Goal: Task Accomplishment & Management: Use online tool/utility

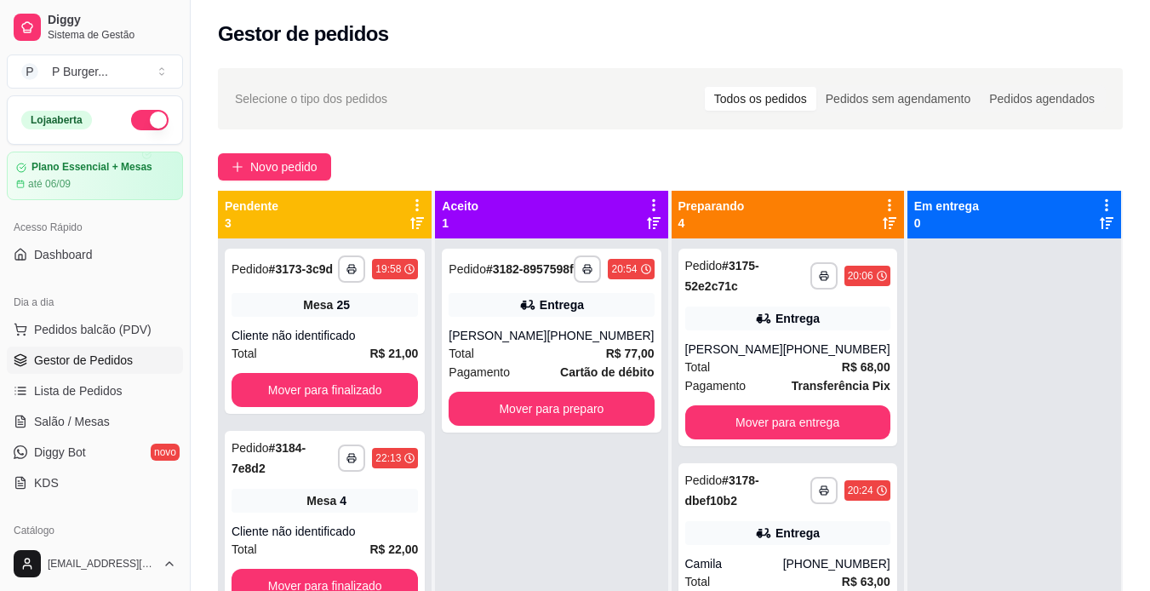
scroll to position [152, 0]
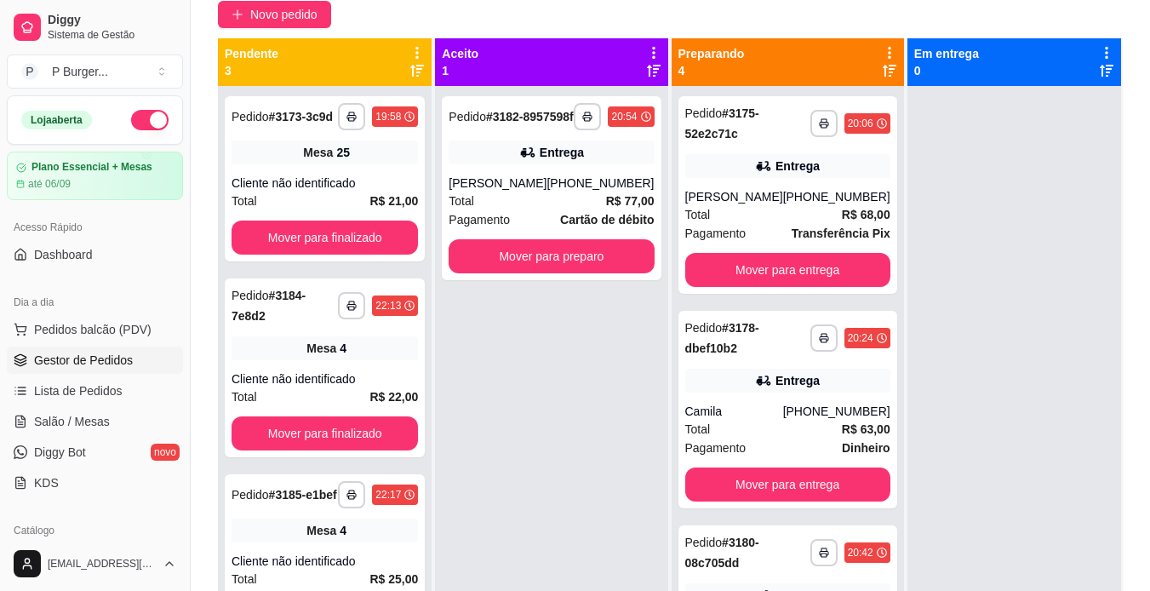
click at [783, 203] on div "[PHONE_NUMBER]" at bounding box center [836, 196] width 107 height 17
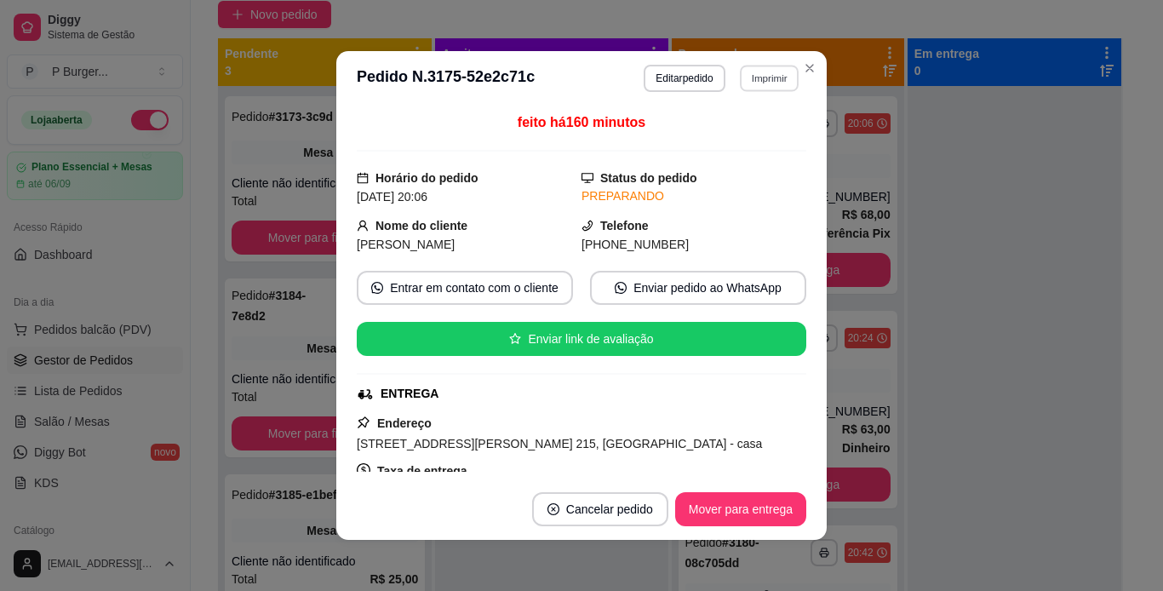
click at [740, 77] on button "Imprimir" at bounding box center [769, 78] width 59 height 26
click at [721, 142] on button "IMPRESSORA" at bounding box center [732, 137] width 119 height 26
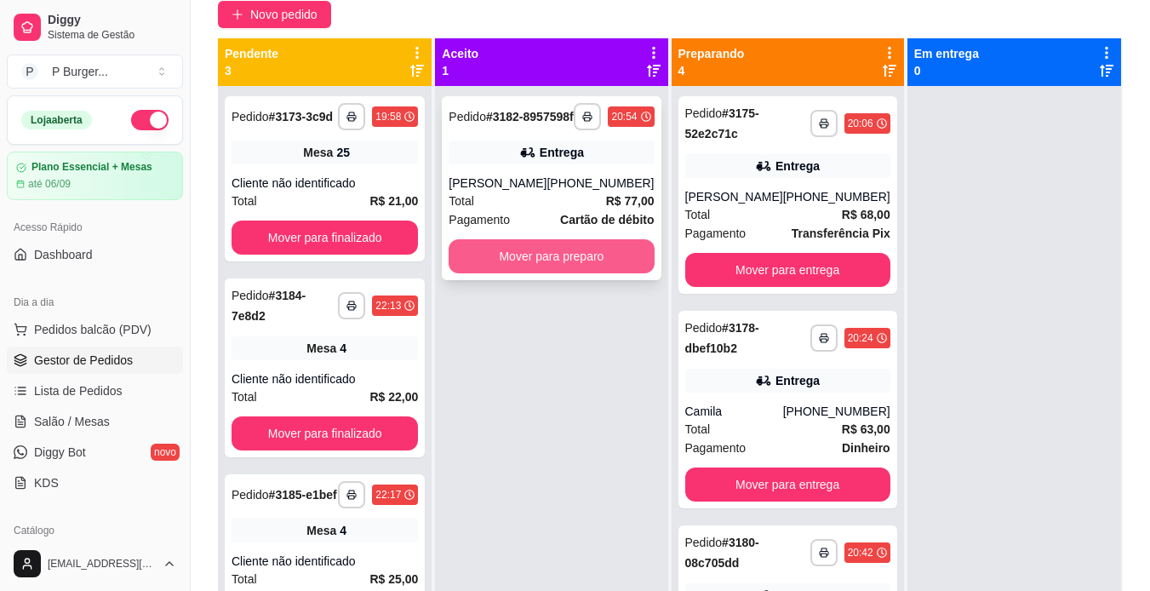
click at [557, 273] on button "Mover para preparo" at bounding box center [551, 256] width 205 height 34
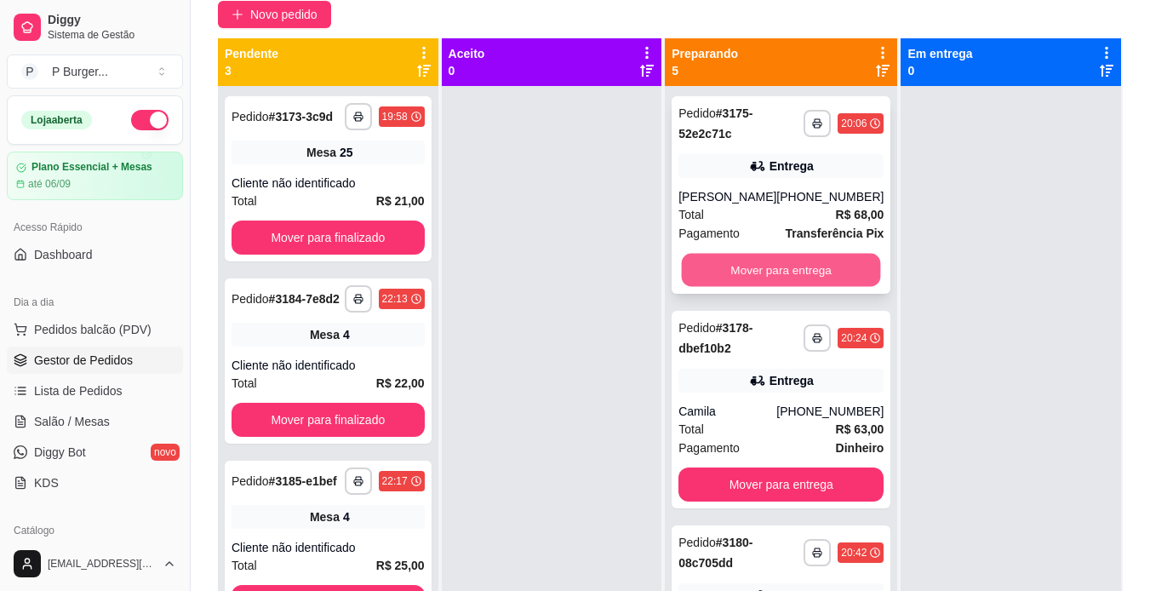
click at [712, 287] on button "Mover para entrega" at bounding box center [781, 270] width 199 height 33
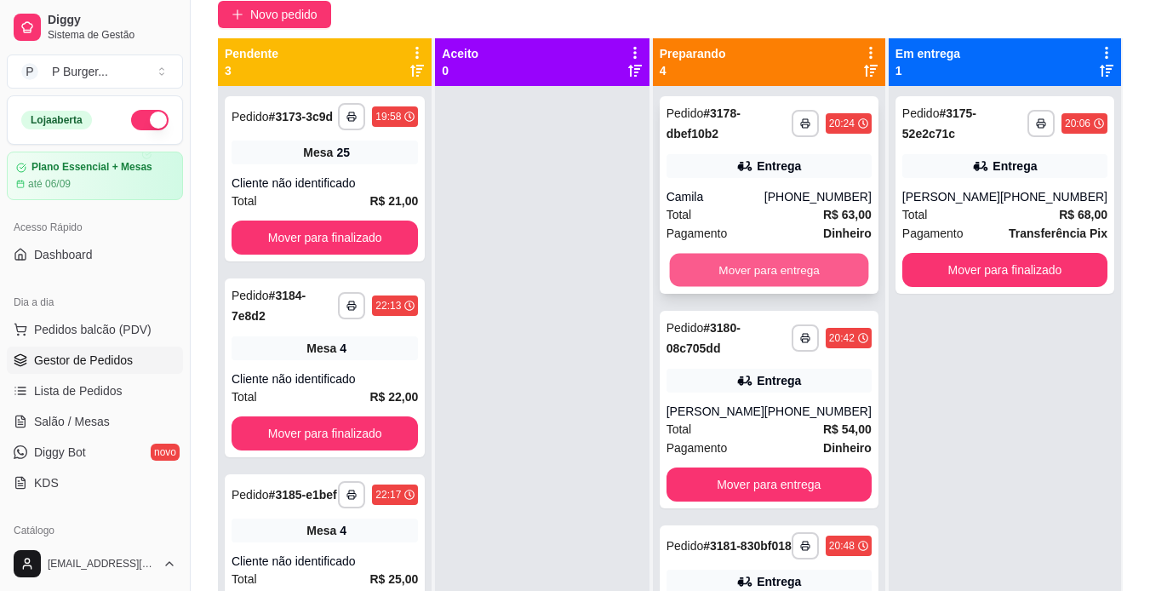
click at [714, 270] on button "Mover para entrega" at bounding box center [768, 270] width 199 height 33
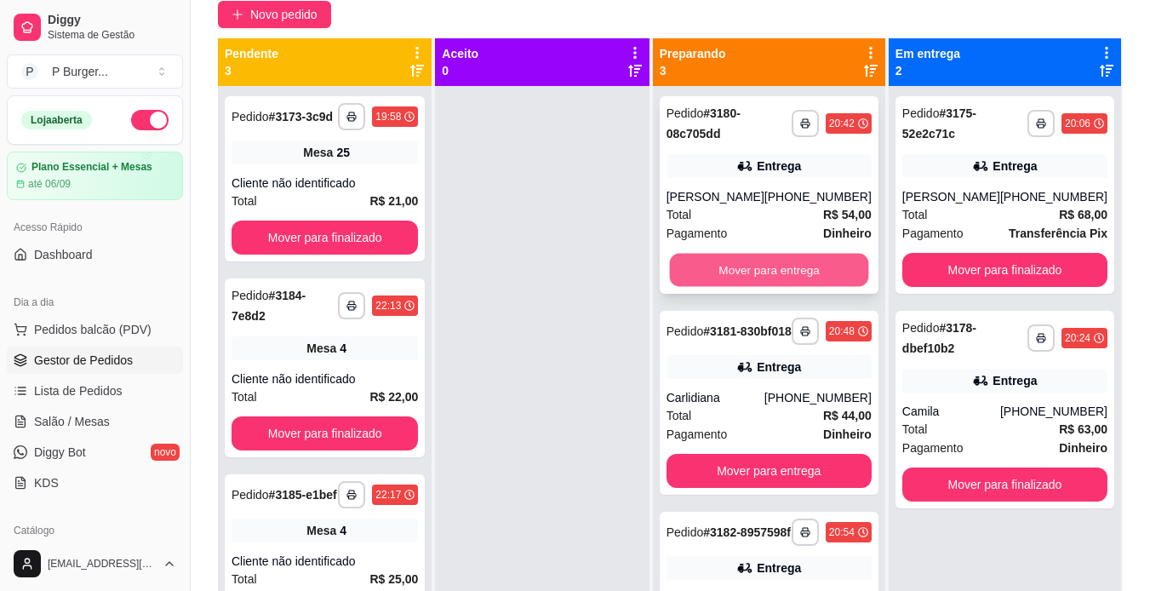
click at [722, 271] on button "Mover para entrega" at bounding box center [768, 270] width 199 height 33
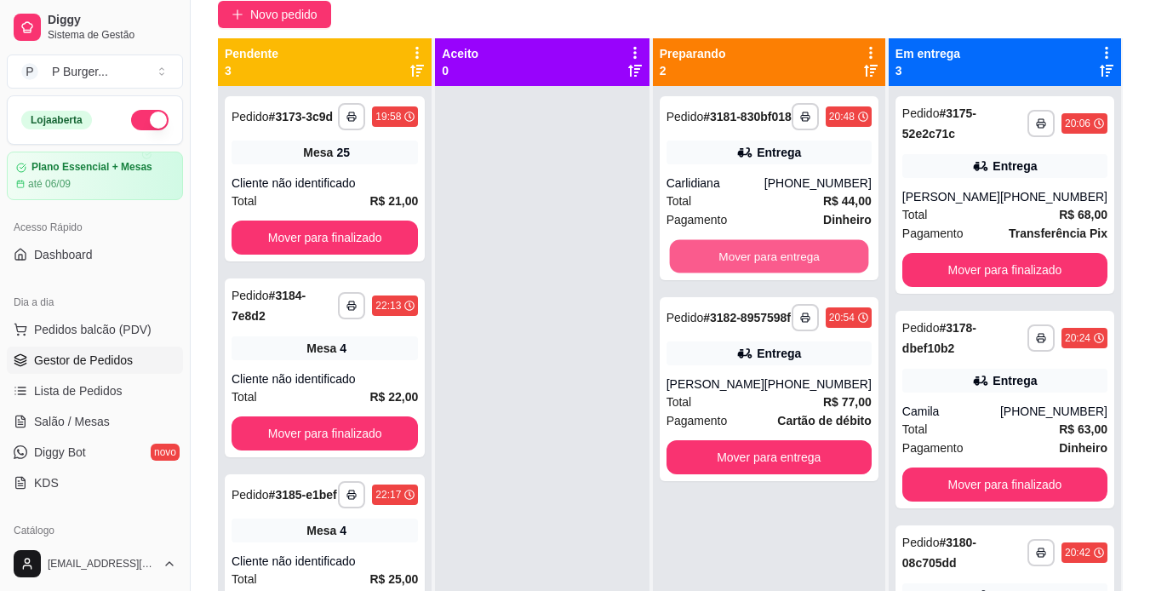
click at [722, 271] on button "Mover para entrega" at bounding box center [768, 256] width 199 height 33
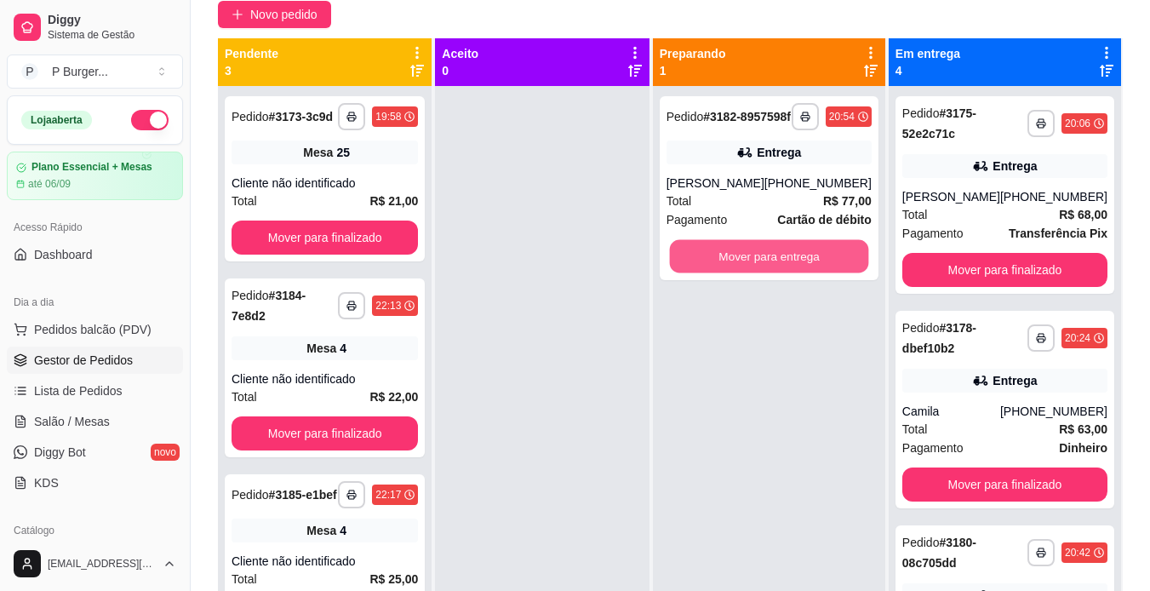
click at [722, 271] on button "Mover para entrega" at bounding box center [768, 256] width 199 height 33
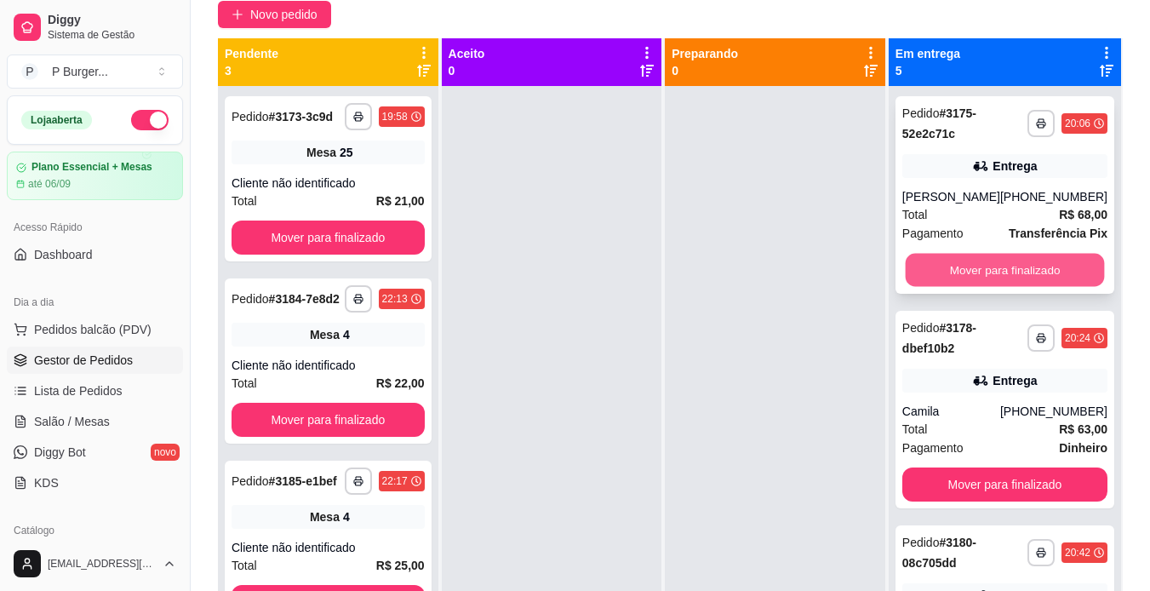
click at [947, 278] on button "Mover para finalizado" at bounding box center [1004, 270] width 199 height 33
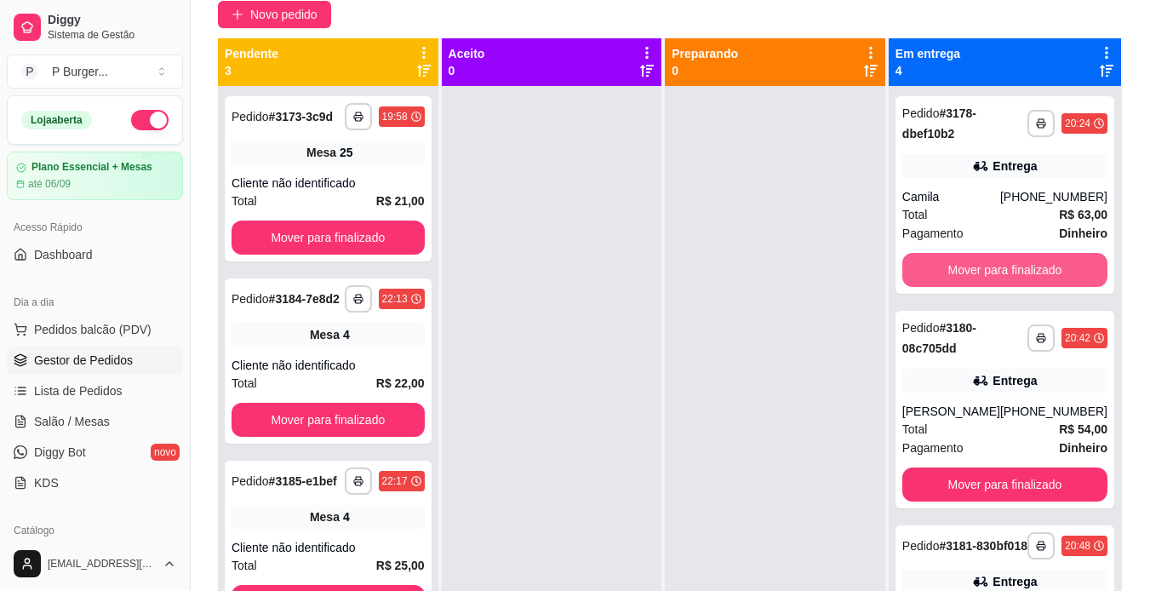
click at [947, 278] on button "Mover para finalizado" at bounding box center [1005, 270] width 205 height 34
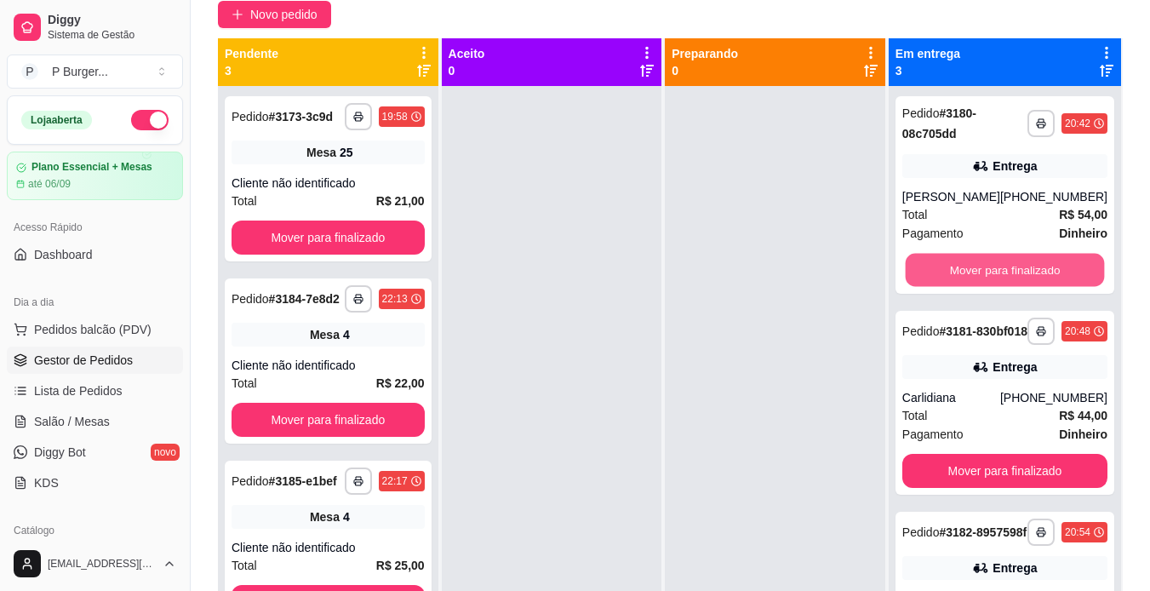
click at [947, 278] on button "Mover para finalizado" at bounding box center [1004, 270] width 199 height 33
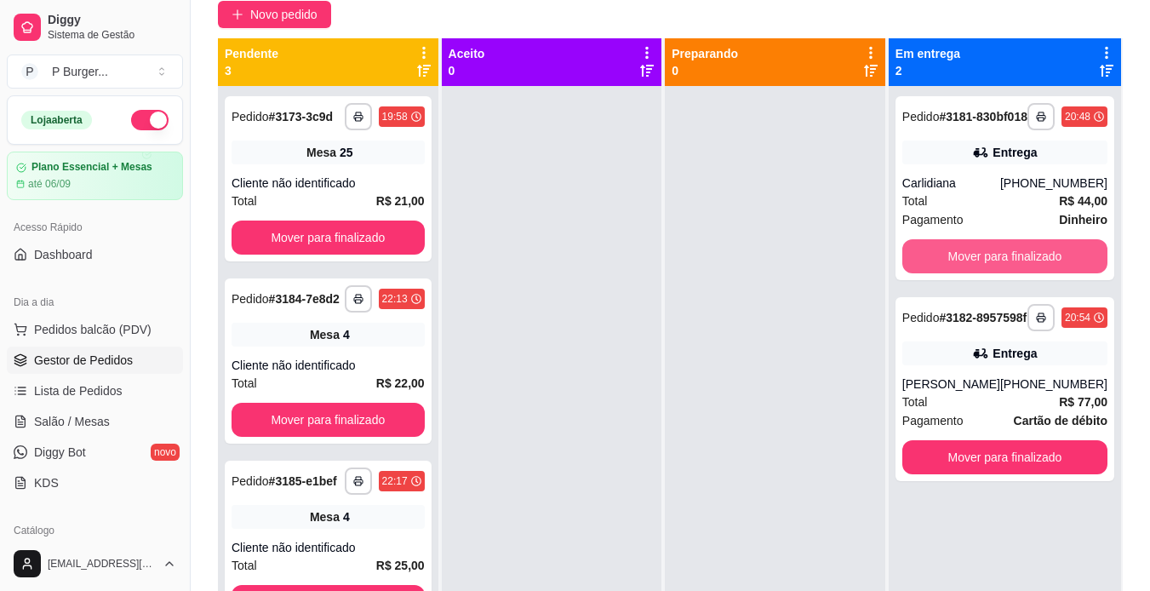
click at [947, 273] on button "Mover para finalizado" at bounding box center [1005, 256] width 205 height 34
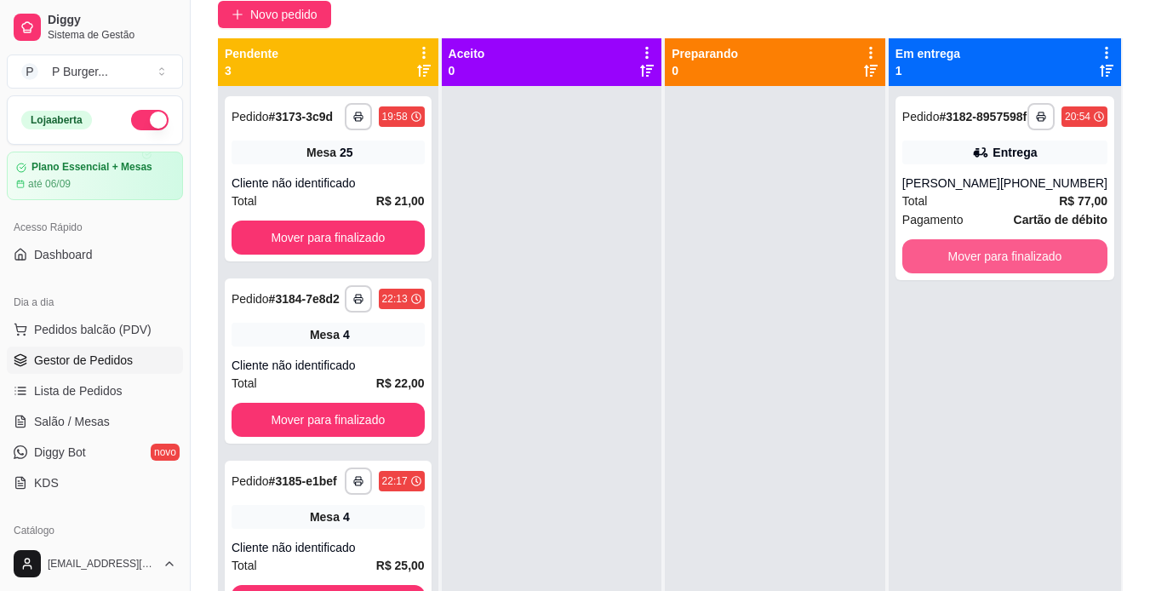
click at [947, 273] on button "Mover para finalizado" at bounding box center [1005, 256] width 205 height 34
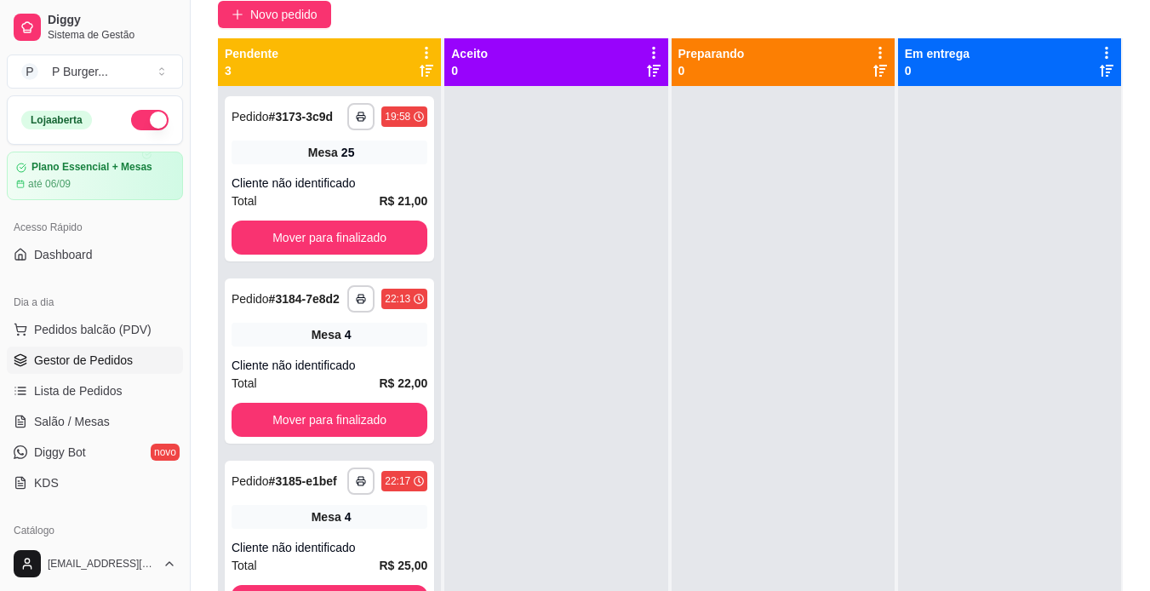
click at [131, 127] on button "button" at bounding box center [149, 120] width 37 height 20
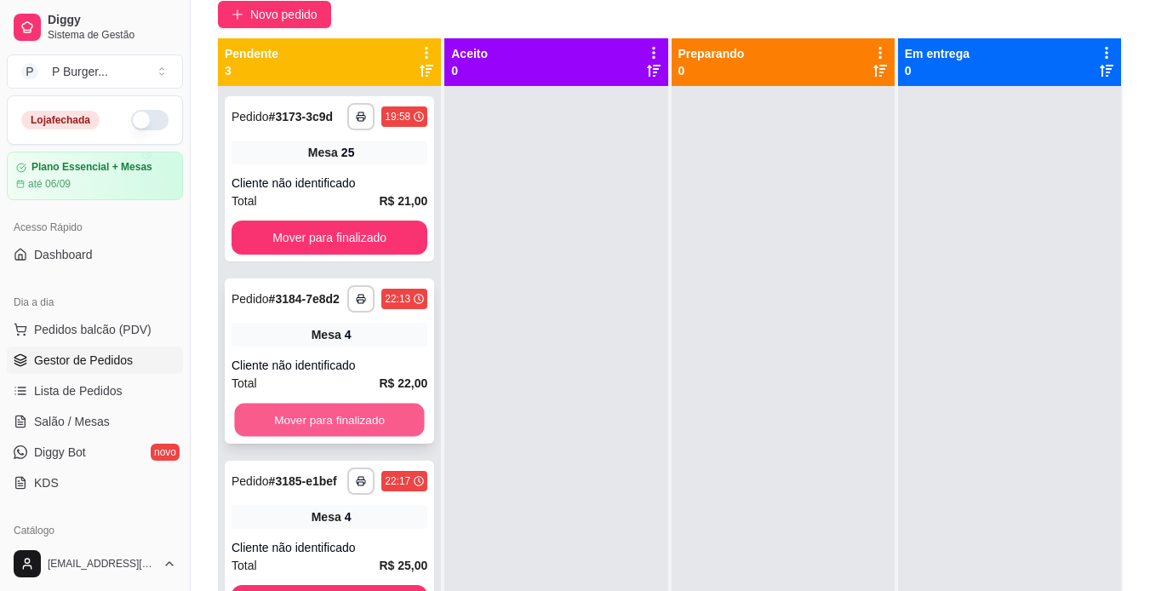
click at [308, 405] on button "Mover para finalizado" at bounding box center [329, 420] width 190 height 33
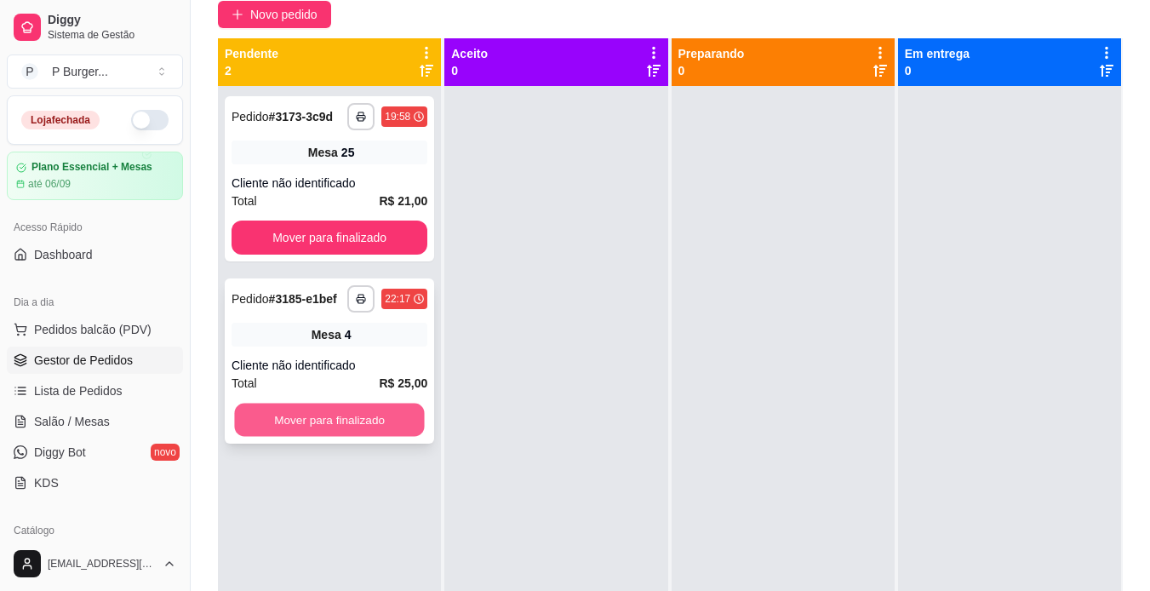
click at [308, 411] on button "Mover para finalizado" at bounding box center [329, 420] width 190 height 33
